Goal: Task Accomplishment & Management: Complete application form

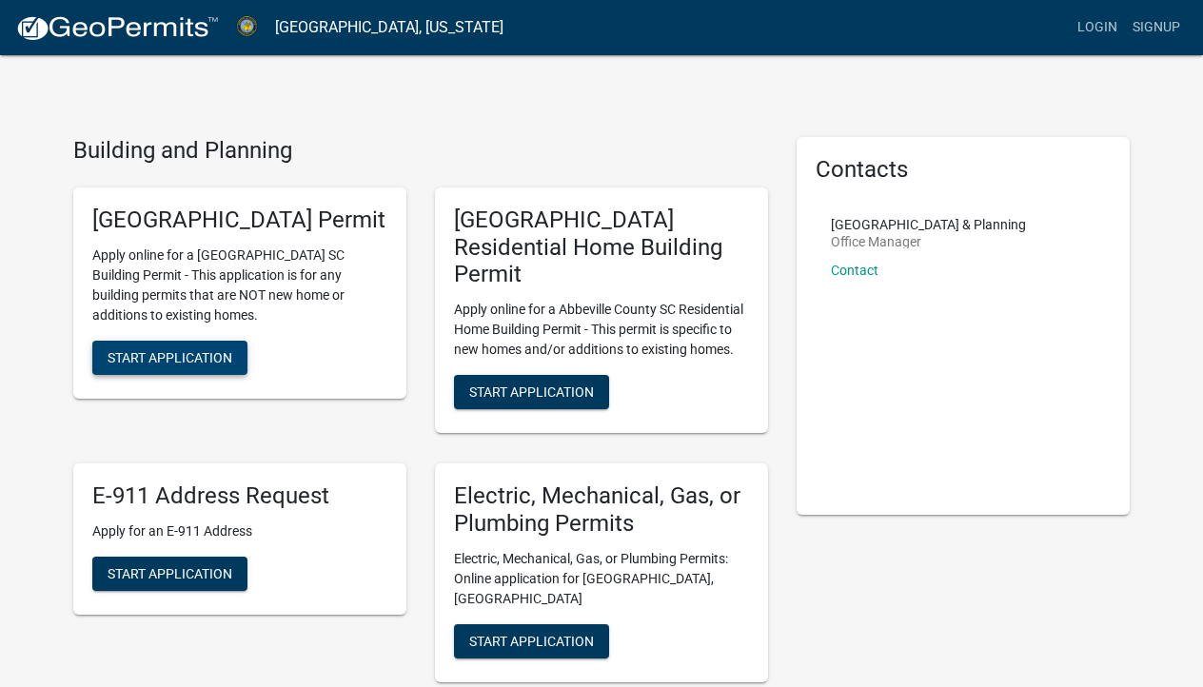
click at [130, 365] on span "Start Application" at bounding box center [170, 356] width 125 height 15
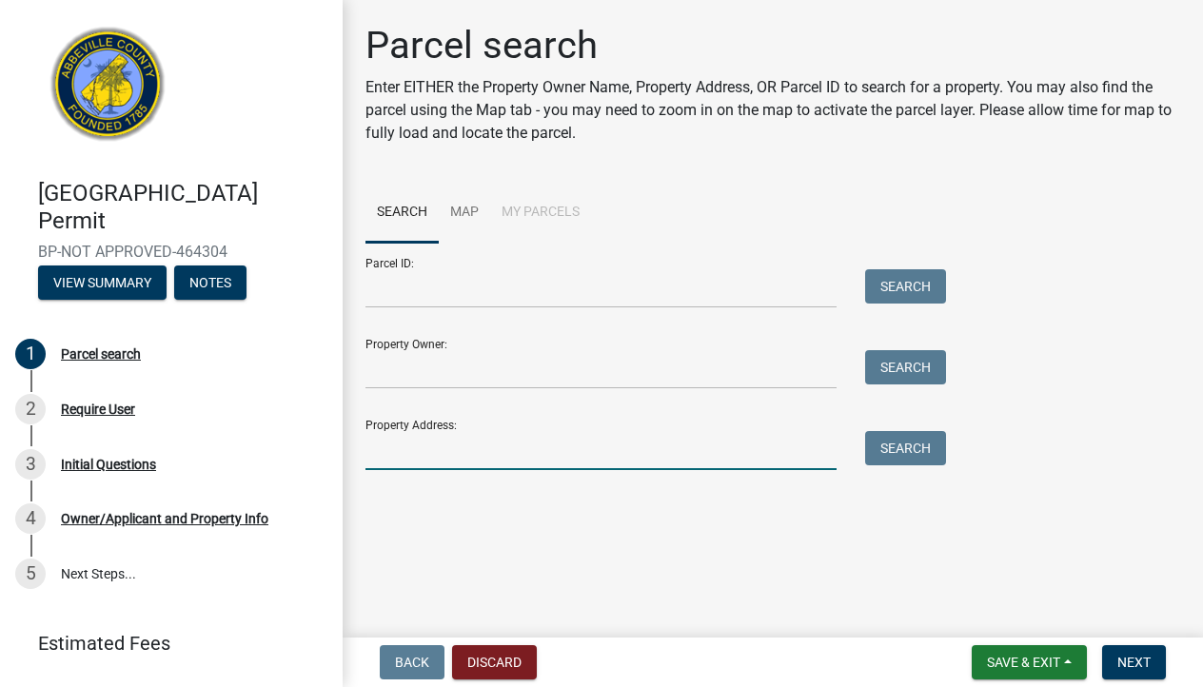
click at [399, 454] on input "Property Address:" at bounding box center [601, 450] width 471 height 39
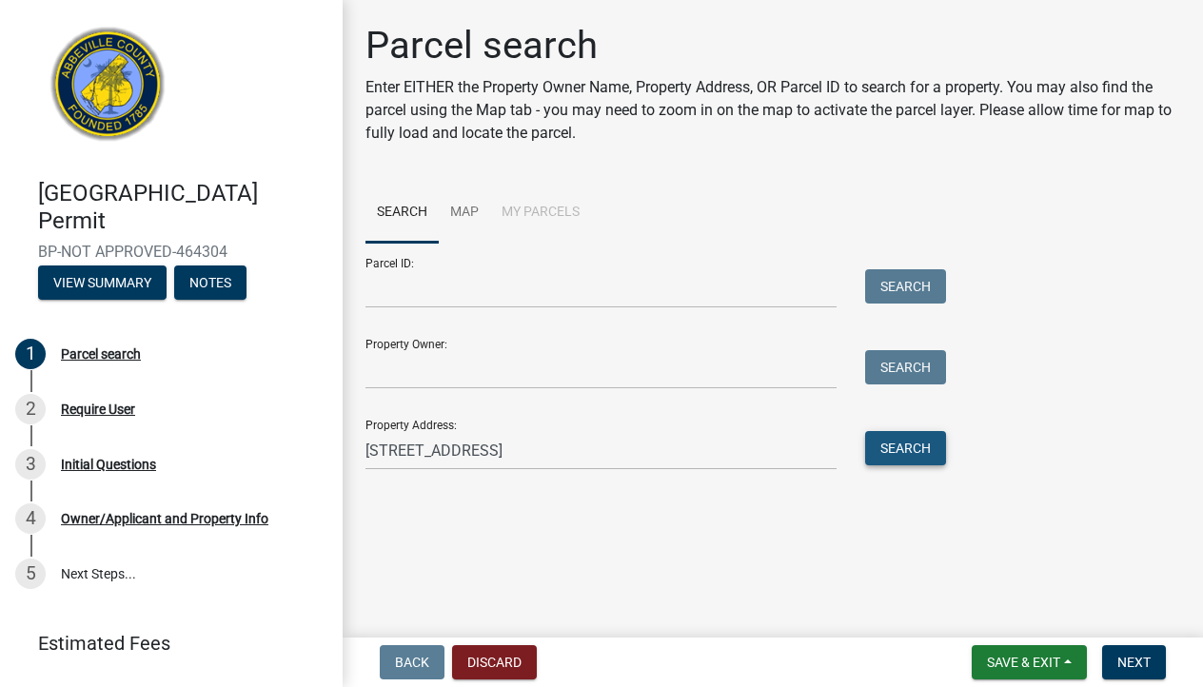
click at [912, 459] on button "Search" at bounding box center [905, 448] width 81 height 34
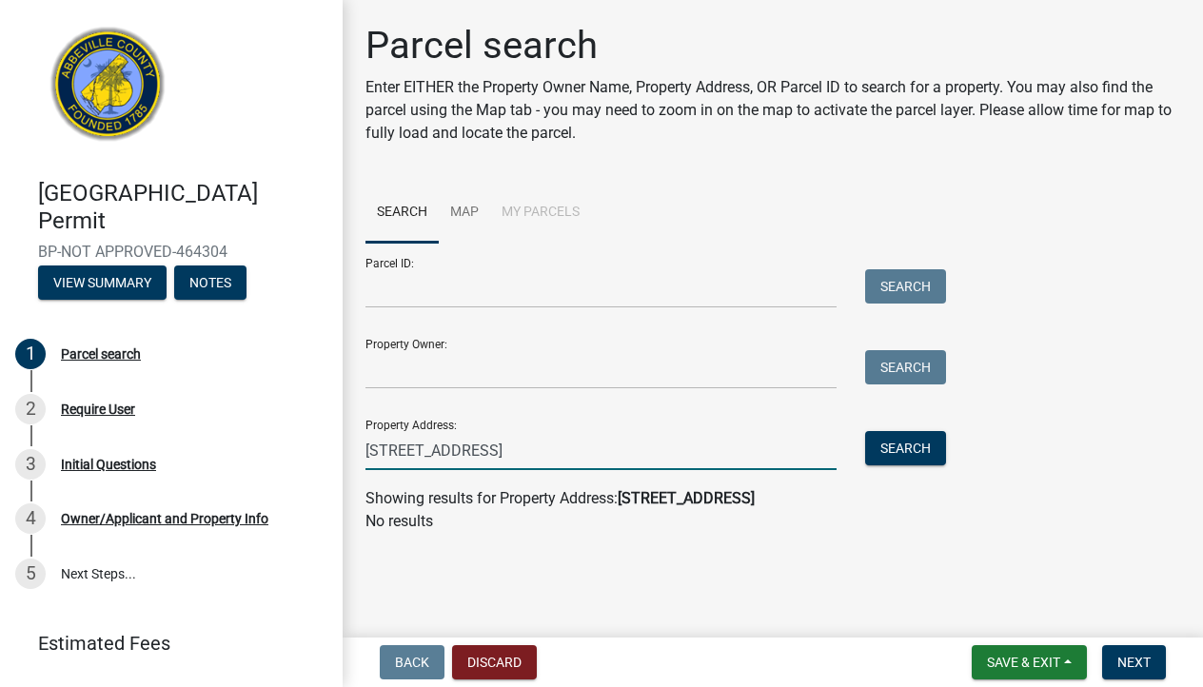
click at [455, 453] on input "[STREET_ADDRESS]" at bounding box center [601, 450] width 471 height 39
click at [887, 447] on button "Search" at bounding box center [905, 448] width 81 height 34
click at [393, 451] on input "[STREET_ADDRESS]" at bounding box center [601, 450] width 471 height 39
drag, startPoint x: 393, startPoint y: 451, endPoint x: 521, endPoint y: 428, distance: 129.6
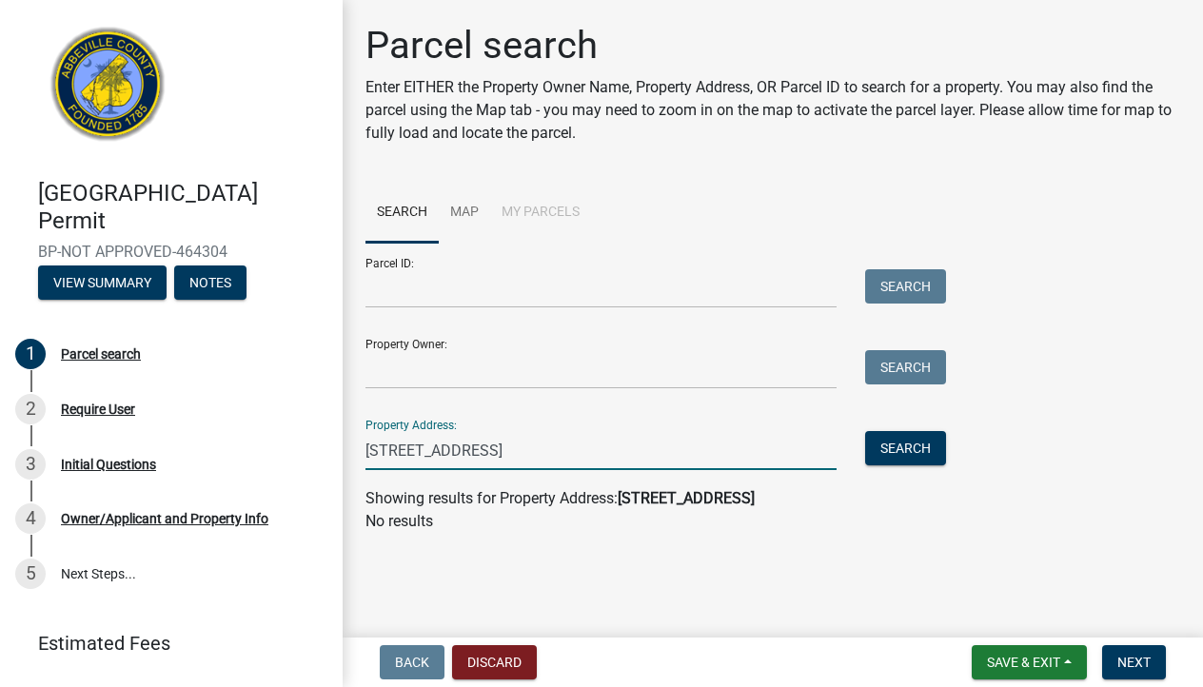
click at [402, 451] on input "[STREET_ADDRESS]" at bounding box center [601, 450] width 471 height 39
click at [899, 456] on button "Search" at bounding box center [905, 448] width 81 height 34
click at [486, 458] on input "[STREET_ADDRESS]" at bounding box center [601, 450] width 471 height 39
type input "[STREET_ADDRESS]"
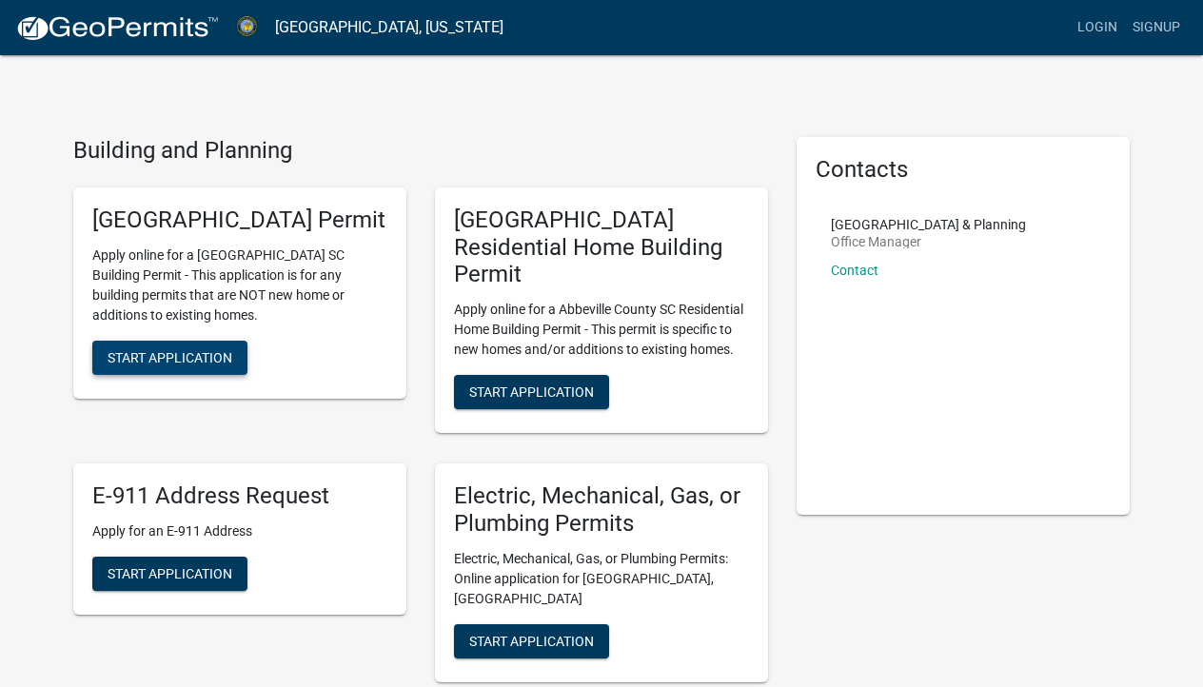
click at [156, 365] on span "Start Application" at bounding box center [170, 356] width 125 height 15
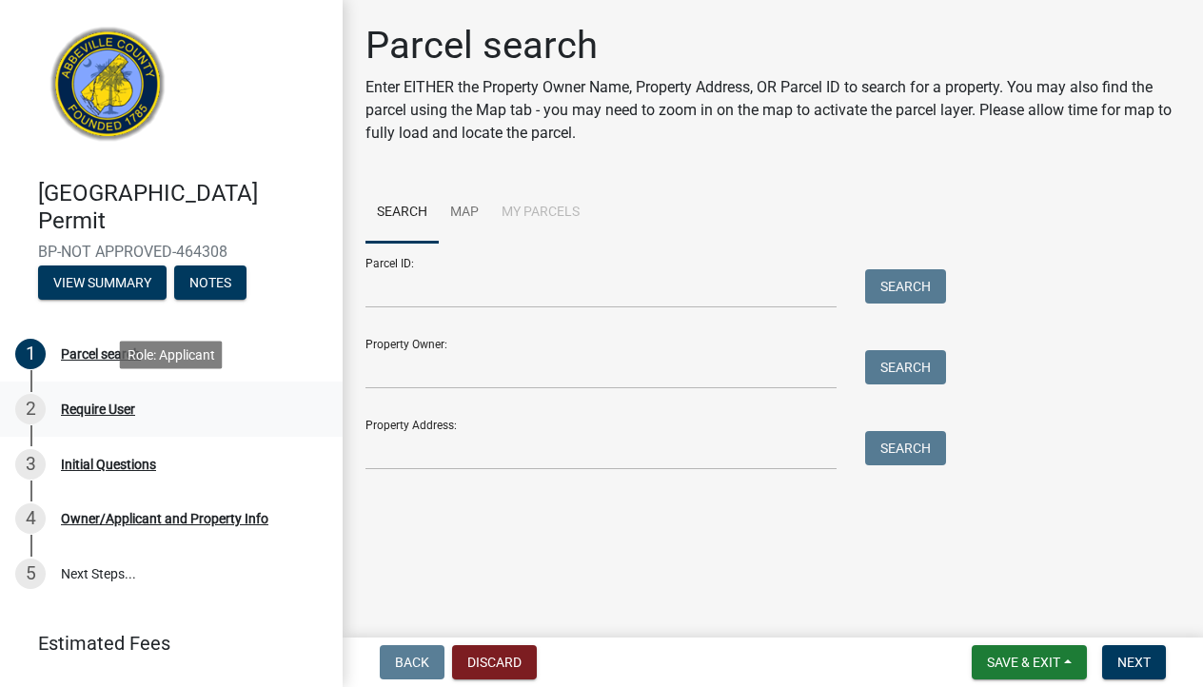
click at [123, 411] on div "Require User" at bounding box center [98, 409] width 74 height 13
click at [388, 460] on input "Property Address:" at bounding box center [601, 450] width 471 height 39
click at [109, 274] on button "View Summary" at bounding box center [102, 283] width 129 height 34
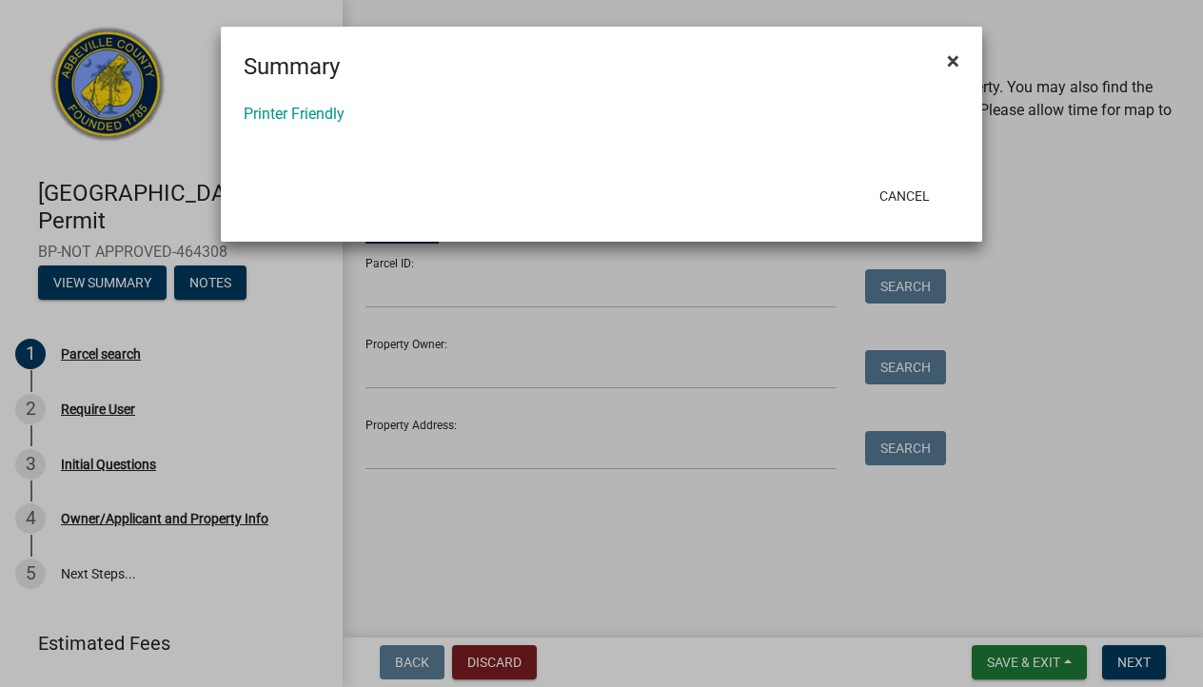
click at [953, 62] on span "×" at bounding box center [953, 61] width 12 height 27
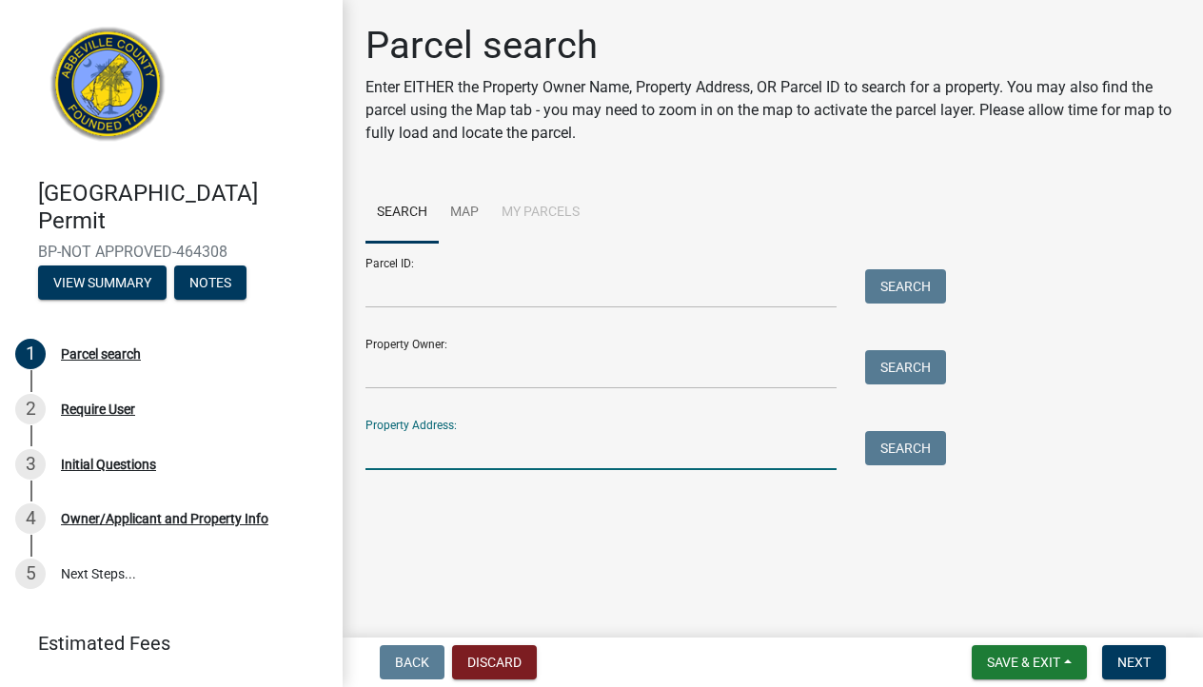
click at [407, 452] on input "Property Address:" at bounding box center [601, 450] width 471 height 39
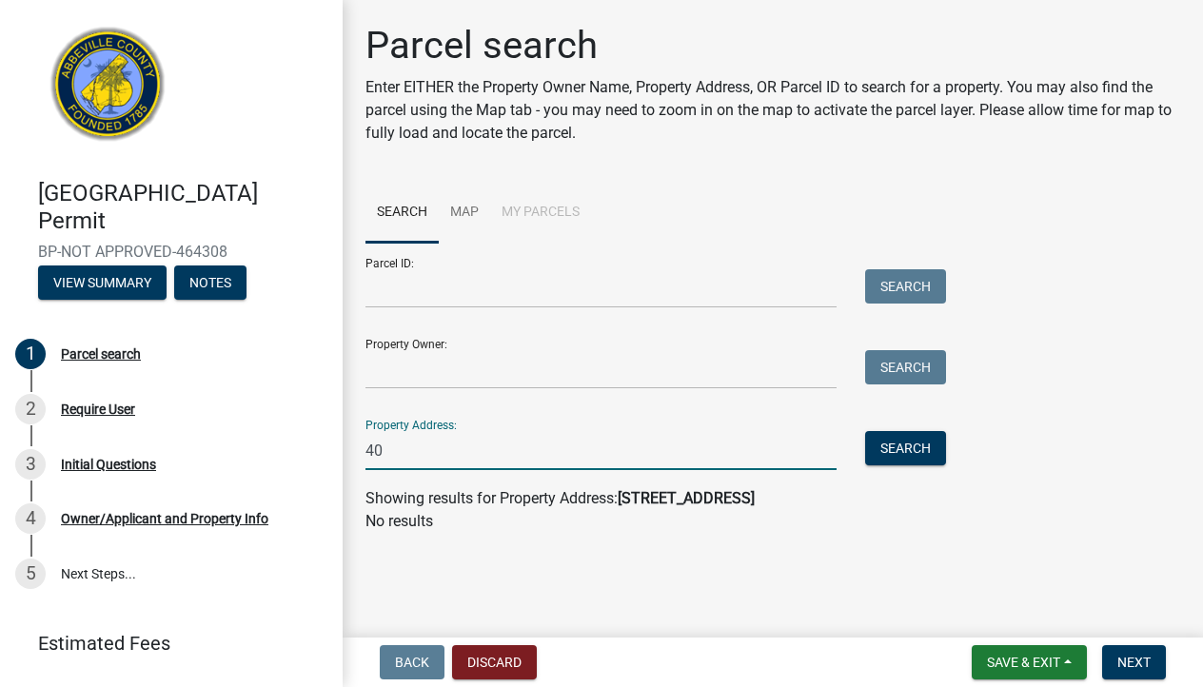
type input "4"
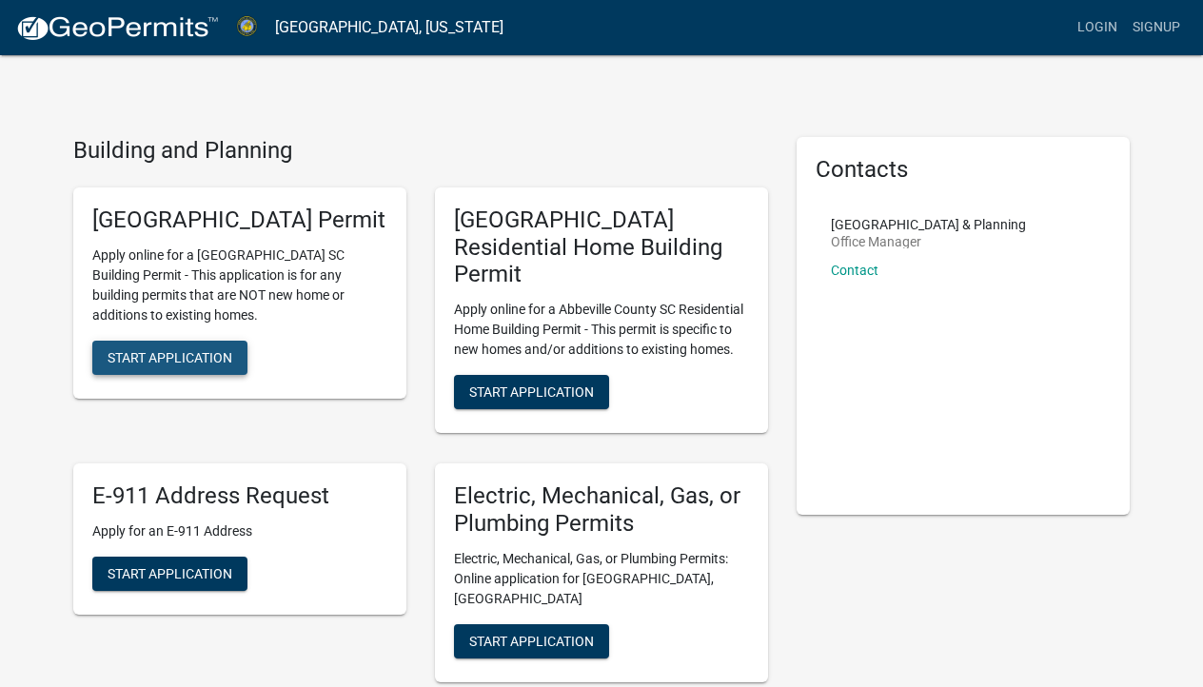
click at [166, 365] on span "Start Application" at bounding box center [170, 356] width 125 height 15
